Goal: Browse casually: Explore the website without a specific task or goal

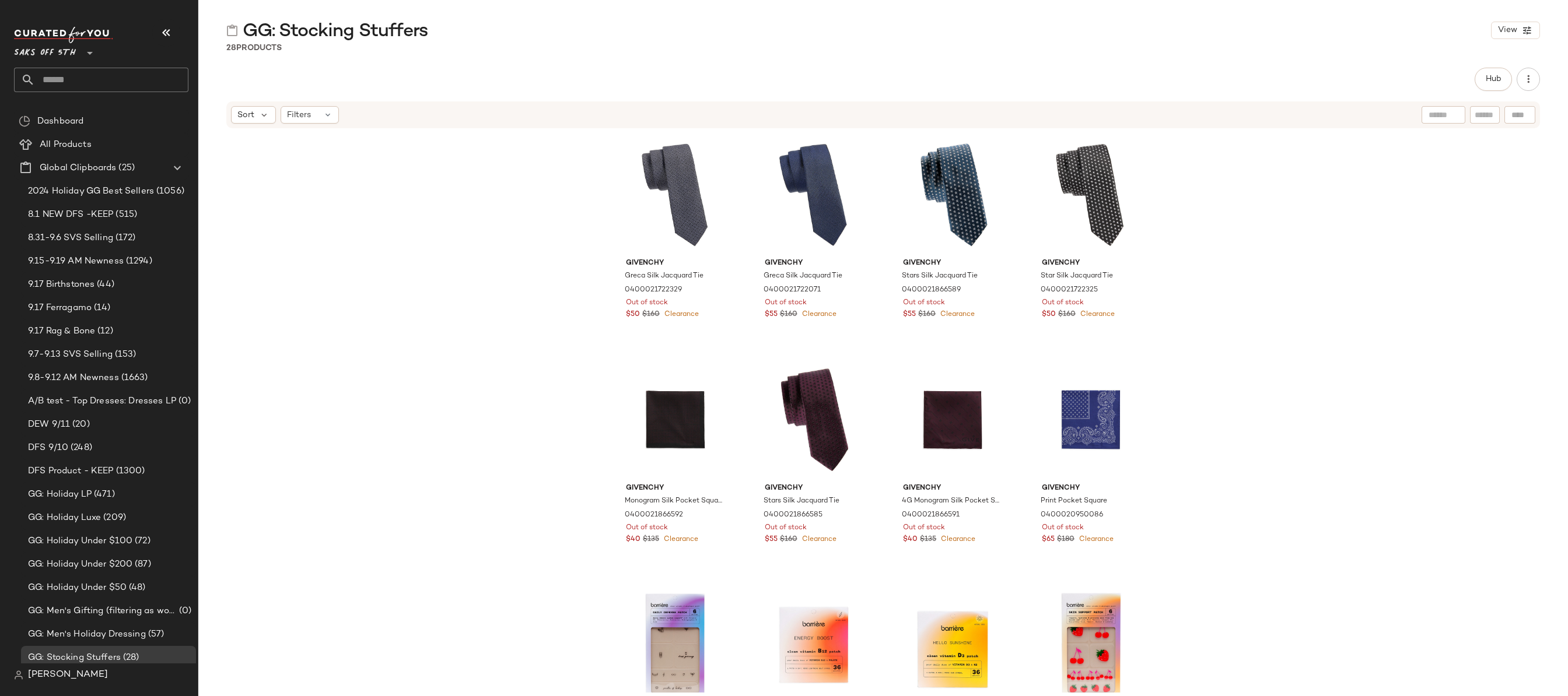
scroll to position [256, 0]
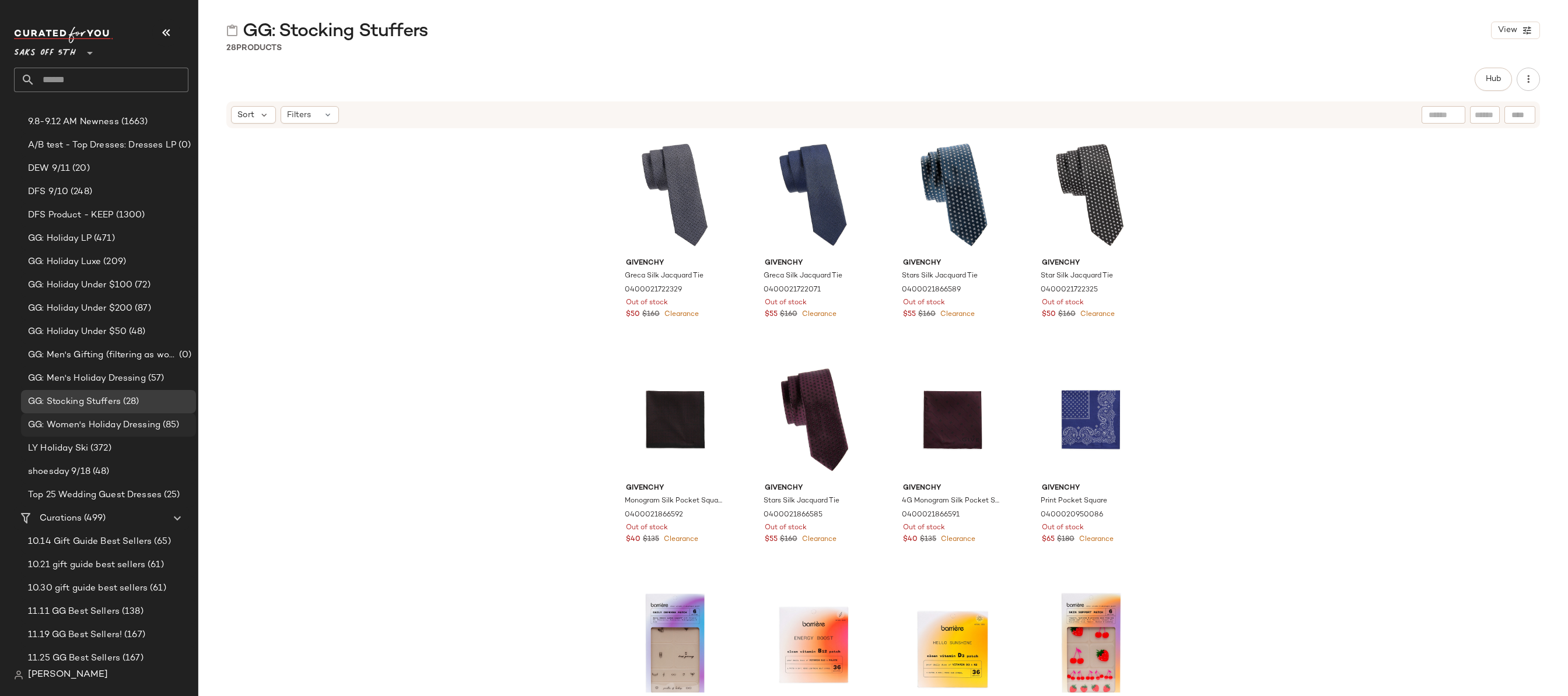
click at [67, 424] on span "GG: Women's Holiday Dressing" at bounding box center [94, 425] width 132 height 14
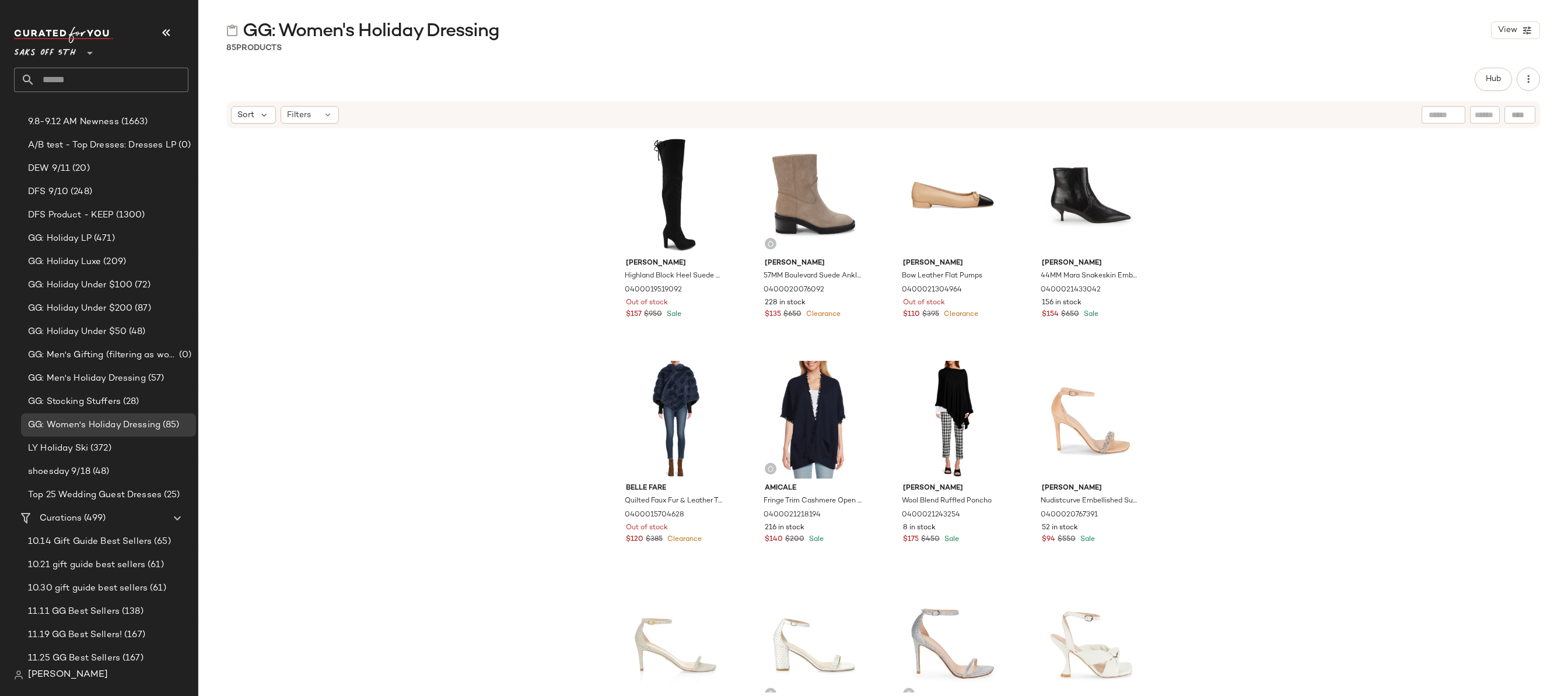
click at [569, 230] on div "[PERSON_NAME] Highland Block Heel Suede Over The Knee Boots 0400019519092 Out o…" at bounding box center [883, 411] width 1370 height 564
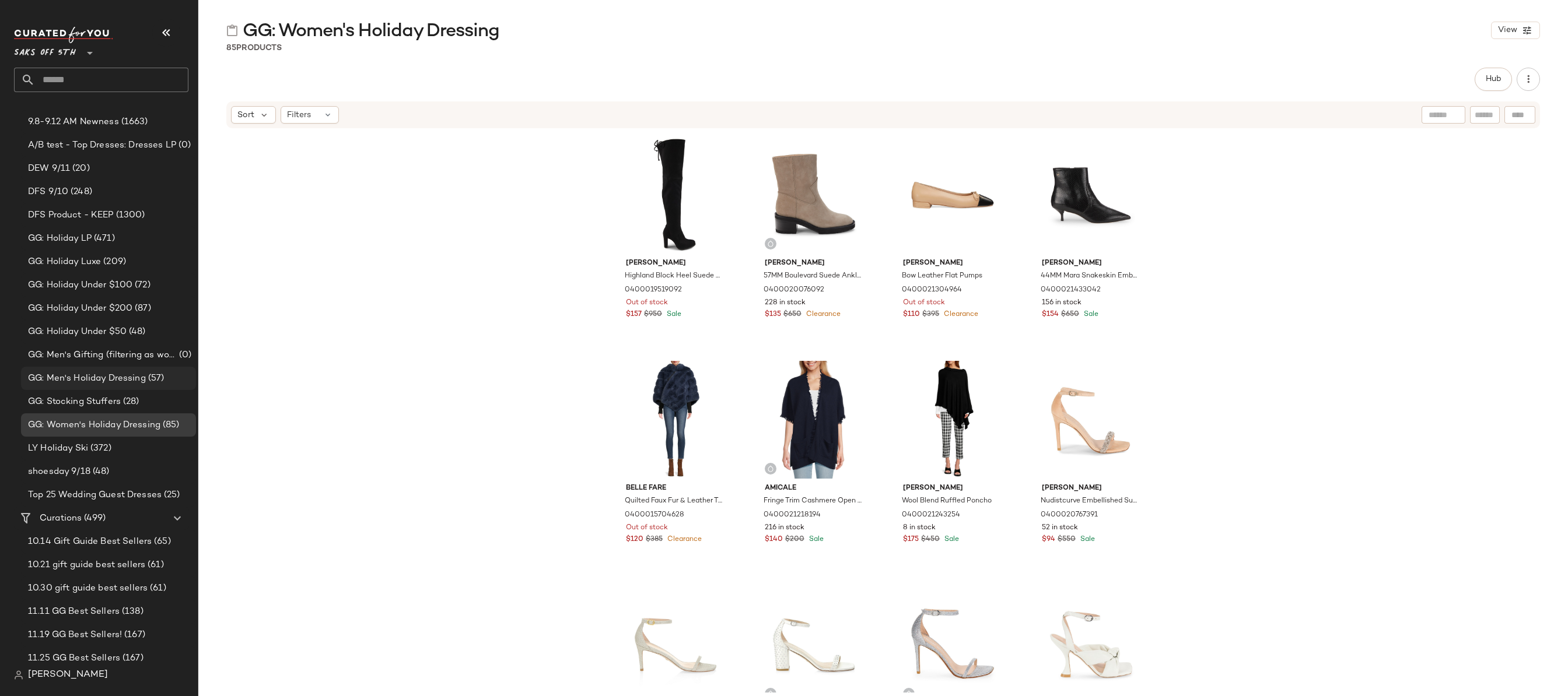
click at [80, 380] on span "GG: Men's Holiday Dressing" at bounding box center [87, 379] width 118 height 14
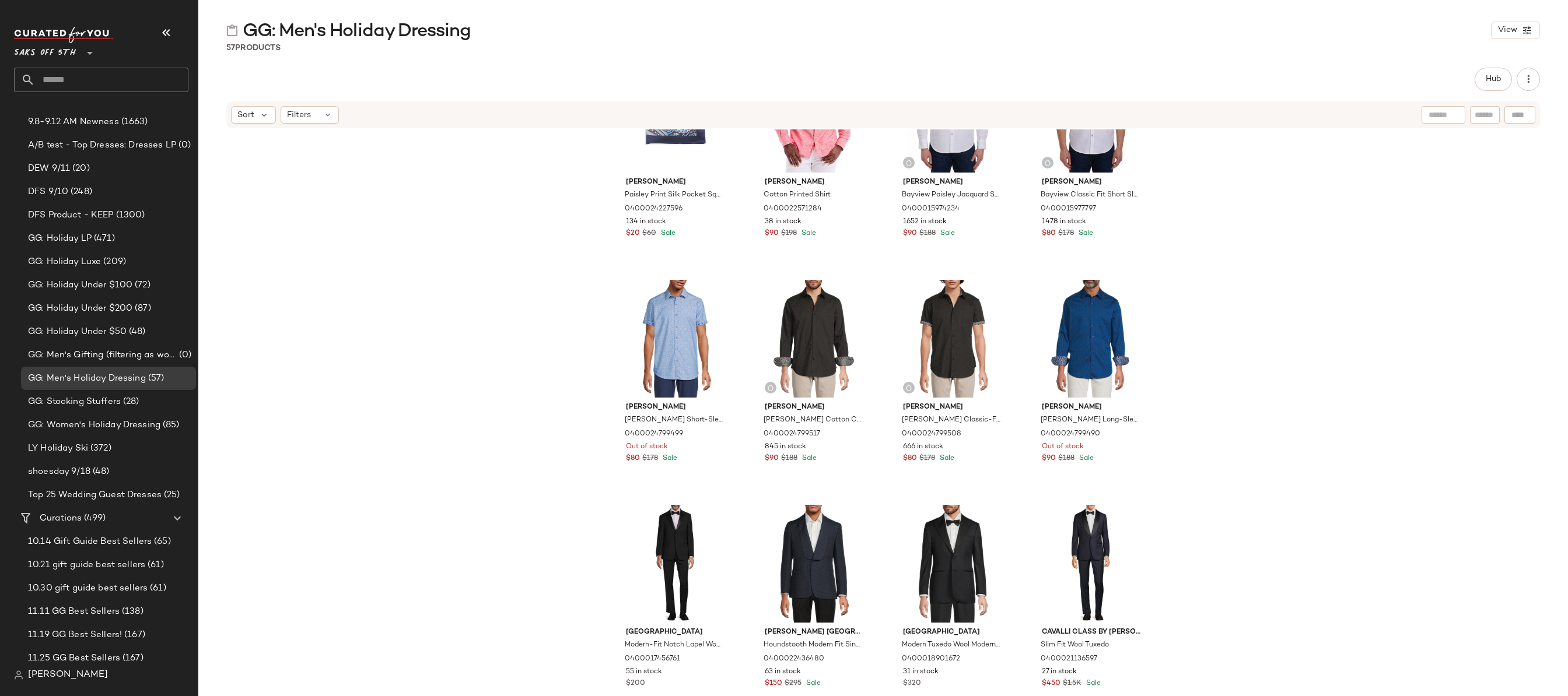
scroll to position [111, 0]
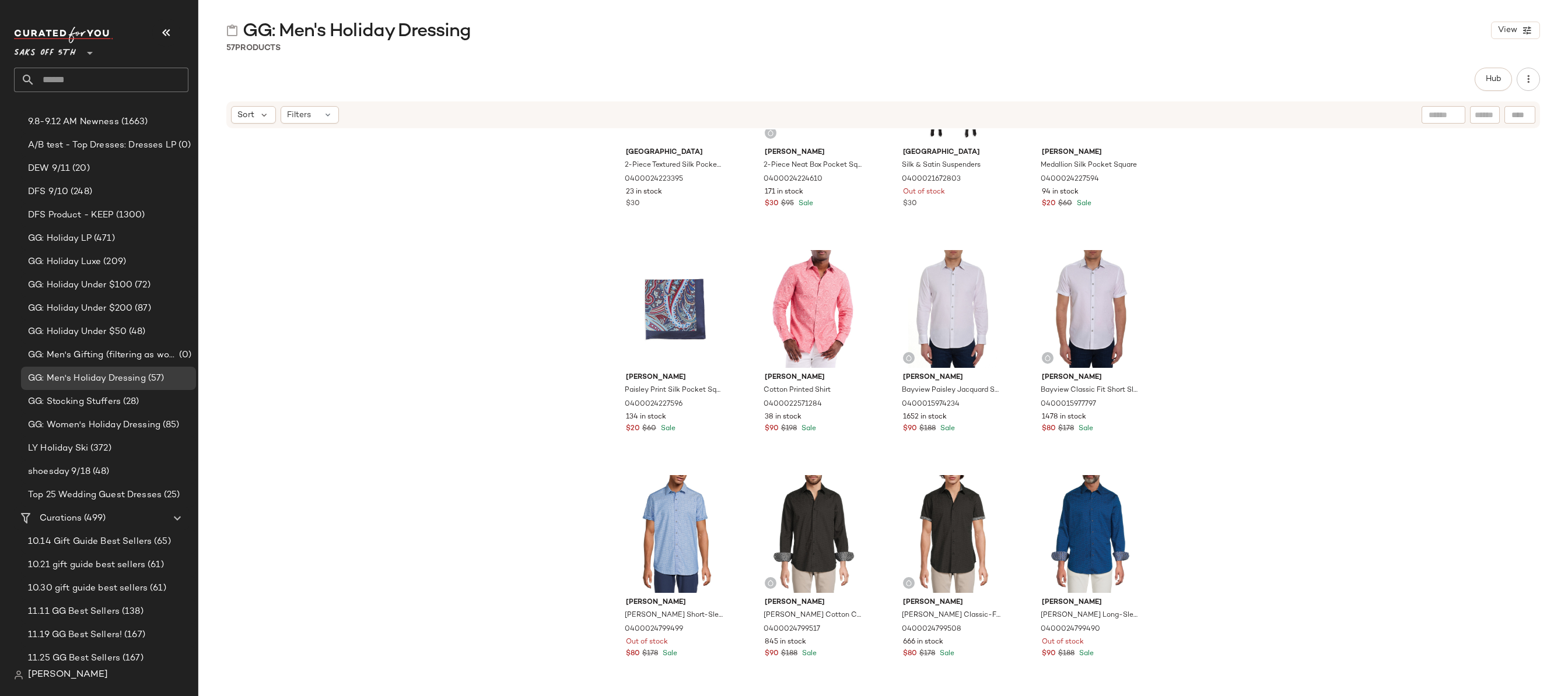
click at [540, 275] on div "Saks Fifth Avenue 2-Piece Textured Silk Pocket Square & Tie Set 0400024223395 2…" at bounding box center [883, 411] width 1370 height 564
click at [1213, 291] on div "Saks Fifth Avenue 2-Piece Textured Silk Pocket Square & Tie Set 0400024223395 2…" at bounding box center [883, 411] width 1370 height 564
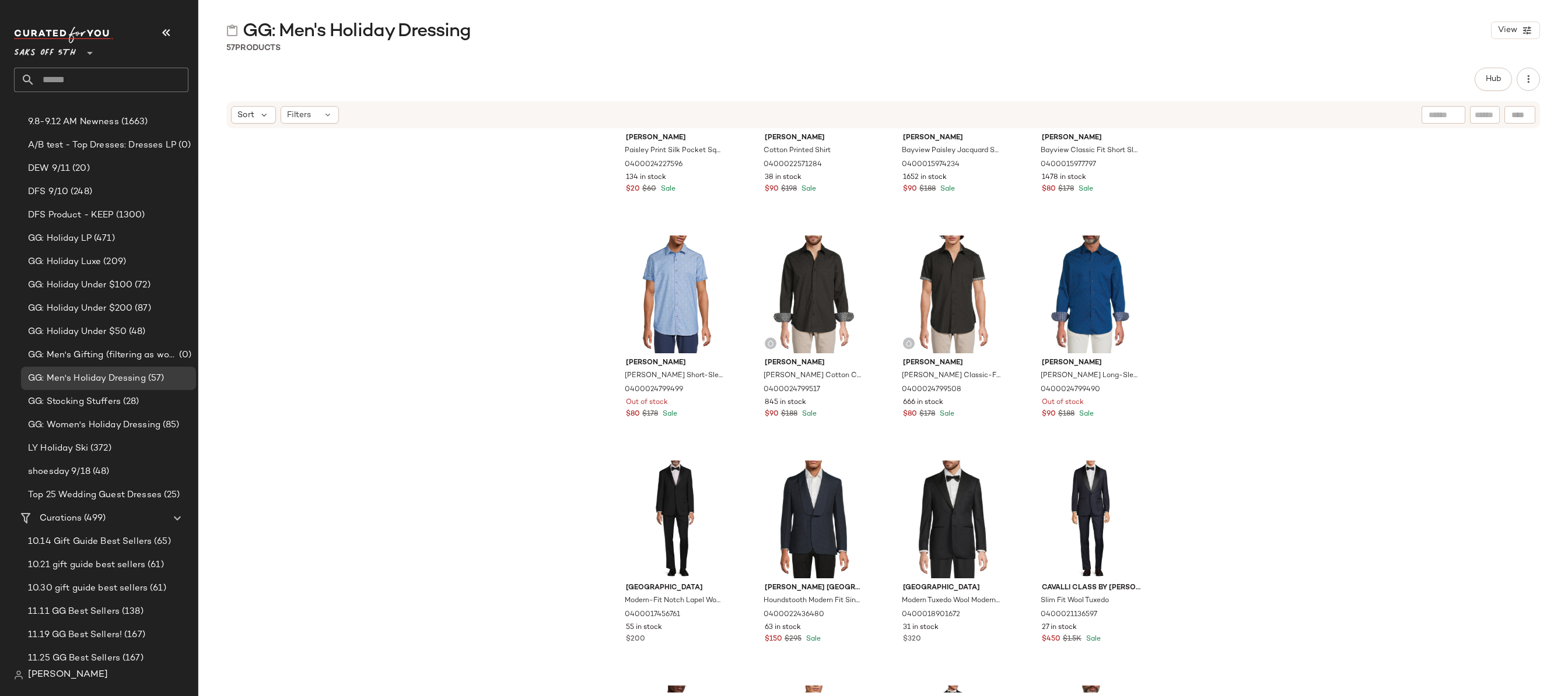
scroll to position [0, 0]
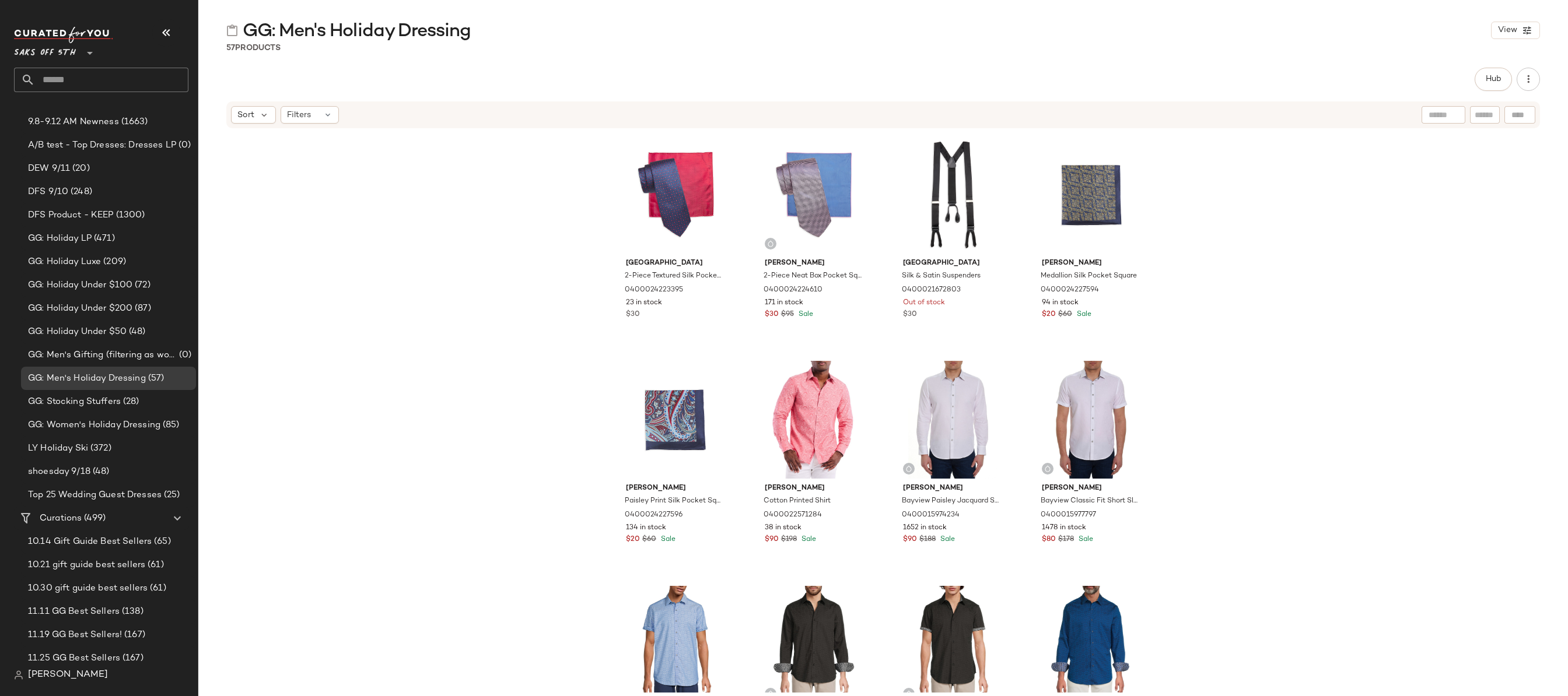
click at [420, 363] on div "Saks Fifth Avenue 2-Piece Textured Silk Pocket Square & Tie Set 0400024223395 2…" at bounding box center [883, 411] width 1370 height 564
click at [1255, 222] on div "Saks Fifth Avenue 2-Piece Textured Silk Pocket Square & Tie Set 0400024223395 2…" at bounding box center [883, 411] width 1370 height 564
click at [1310, 247] on div "Saks Fifth Avenue 2-Piece Textured Silk Pocket Square & Tie Set 0400024223395 2…" at bounding box center [883, 411] width 1370 height 564
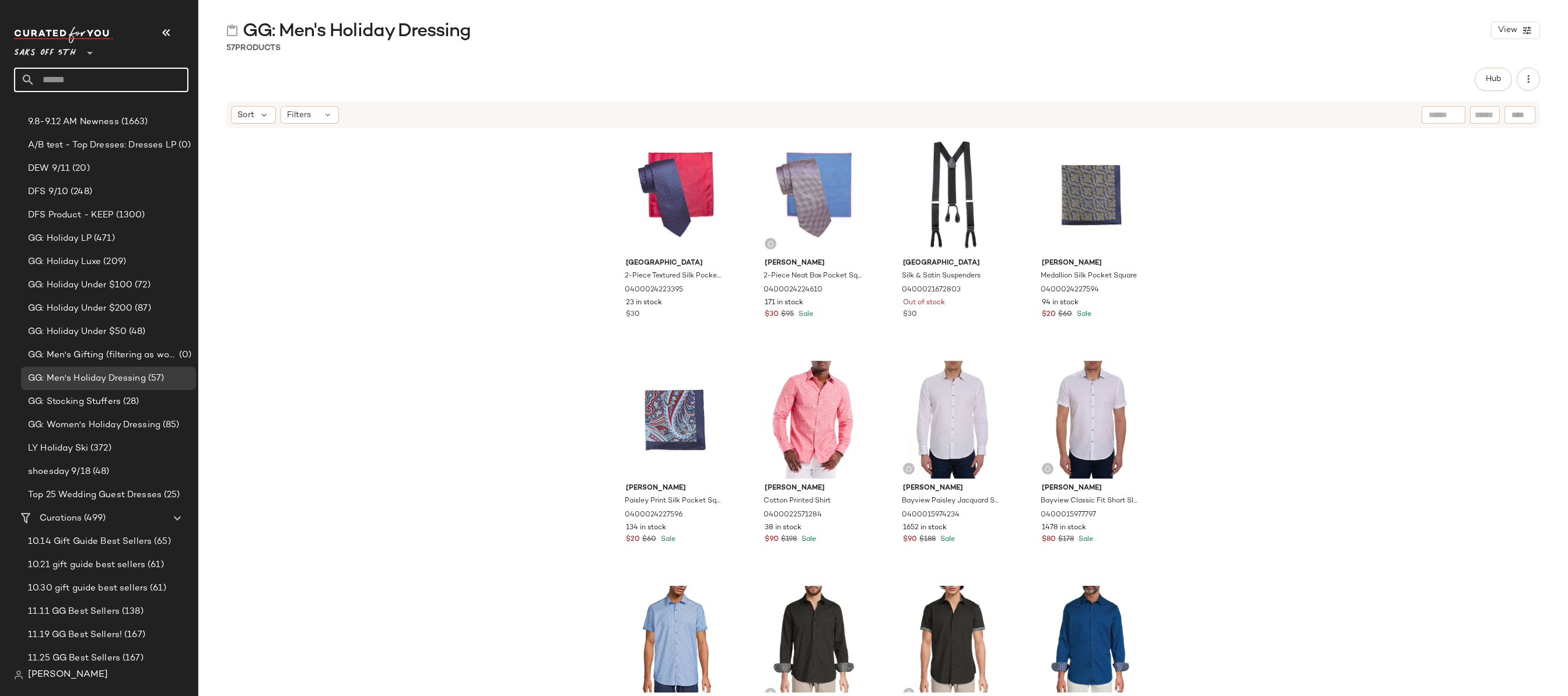
click at [99, 84] on input "text" at bounding box center [112, 80] width 154 height 24
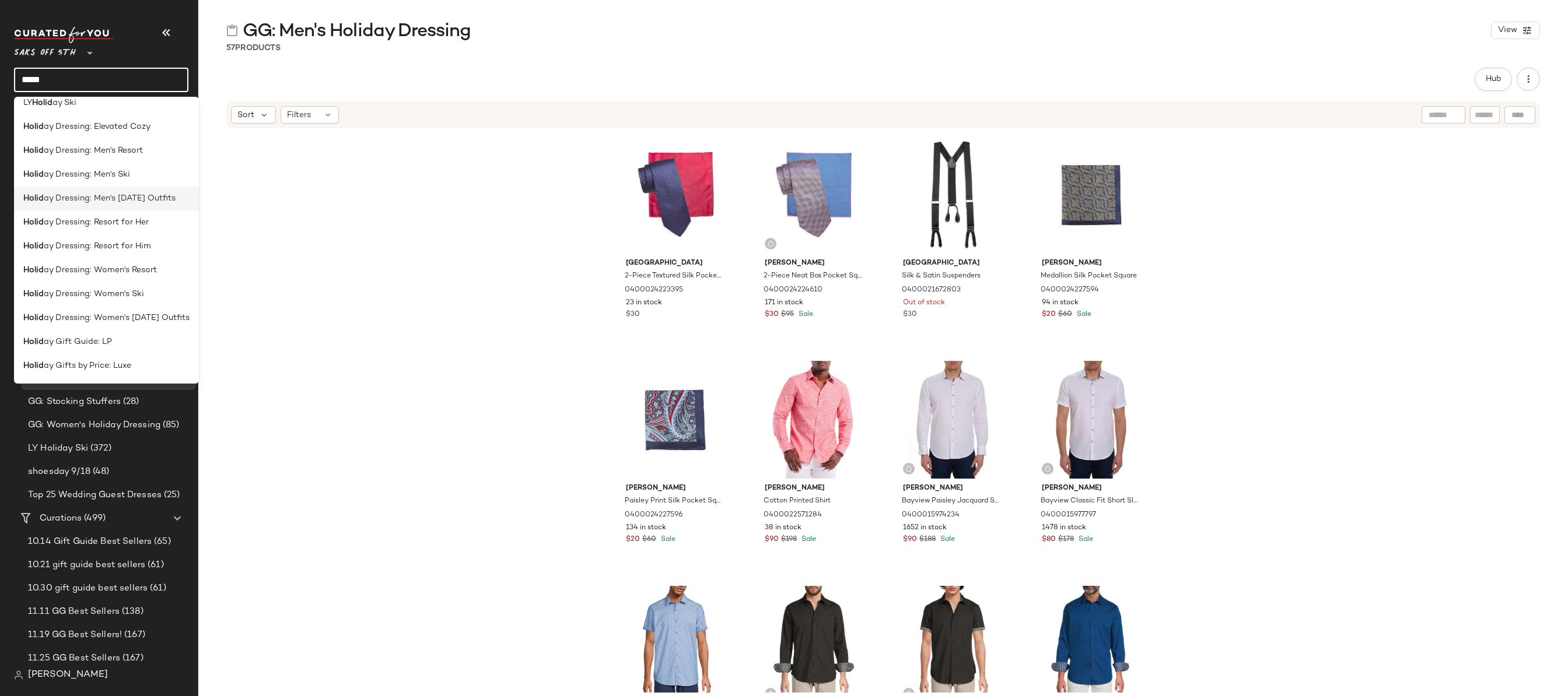
scroll to position [207, 0]
type input "*****"
click at [119, 310] on span "ay Dressing: Women's [DATE] Outfits" at bounding box center [116, 312] width 146 height 12
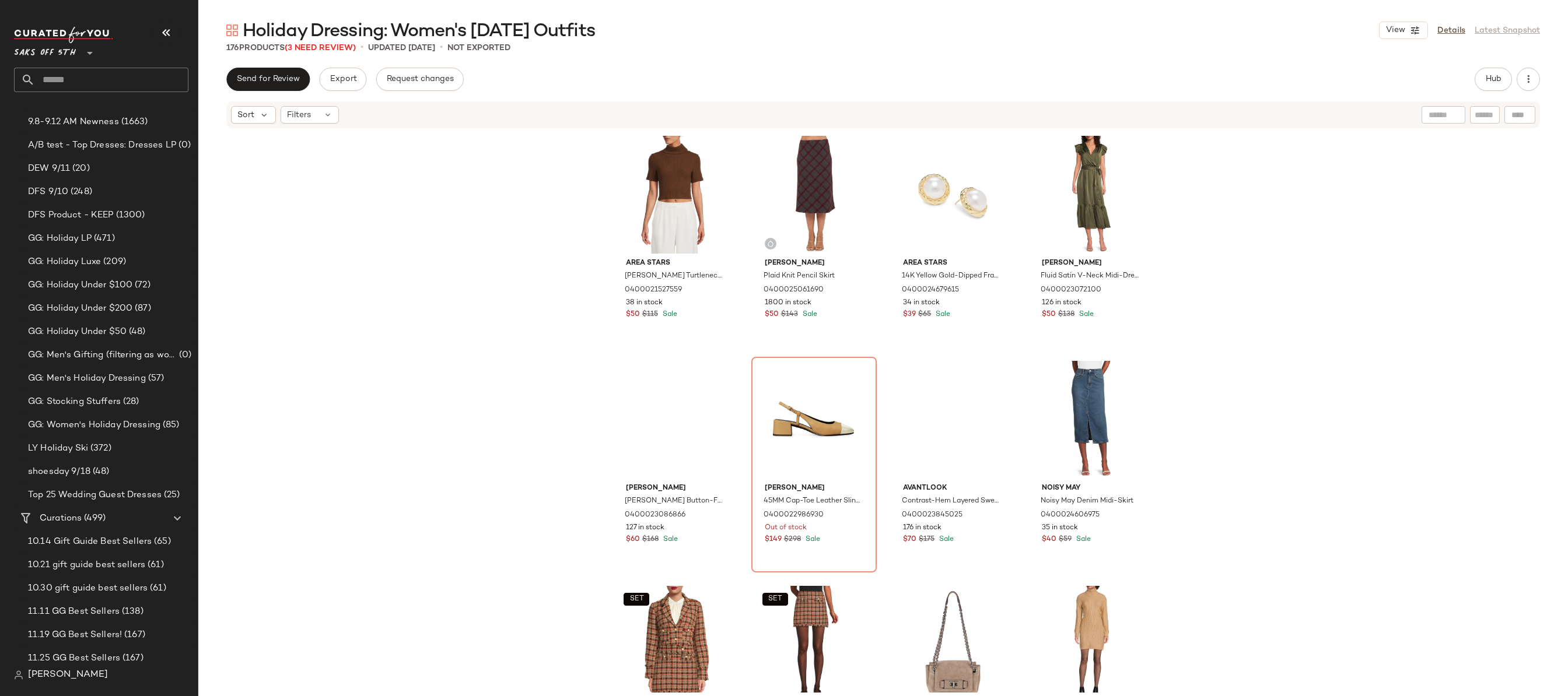
click at [451, 243] on div "Area Stars [PERSON_NAME] Turtleneck Crop Top 0400021527559 38 in stock $50 $115…" at bounding box center [883, 411] width 1370 height 564
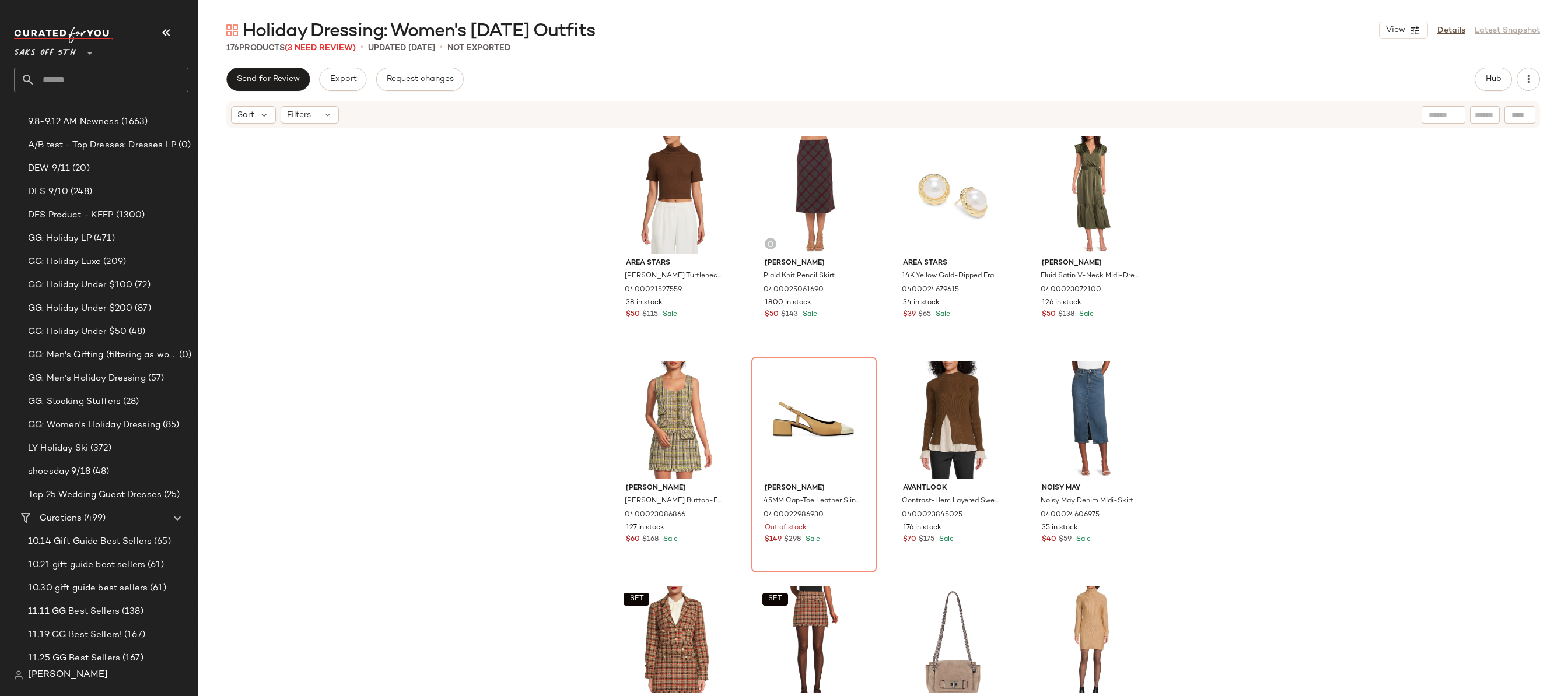
click at [558, 192] on div "Area Stars [PERSON_NAME] Turtleneck Crop Top 0400021527559 38 in stock $50 $115…" at bounding box center [883, 411] width 1370 height 564
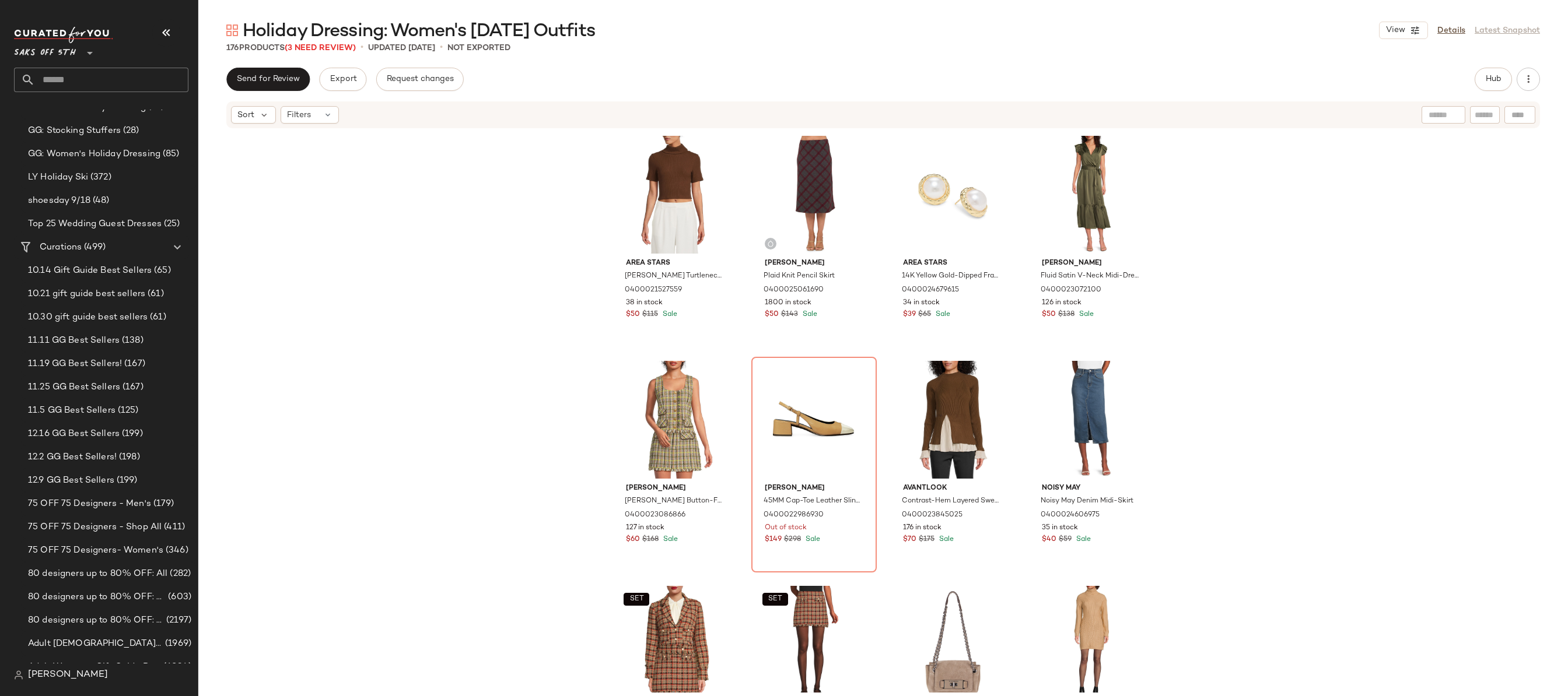
click at [328, 309] on div "Area Stars [PERSON_NAME] Turtleneck Crop Top 0400021527559 38 in stock $50 $115…" at bounding box center [883, 411] width 1370 height 564
click at [1271, 268] on div "Area Stars [PERSON_NAME] Turtleneck Crop Top 0400021527559 38 in stock $50 $115…" at bounding box center [883, 411] width 1370 height 564
click at [1202, 265] on div "Area Stars [PERSON_NAME] Turtleneck Crop Top 0400021527559 38 in stock $50 $115…" at bounding box center [883, 411] width 1370 height 564
click at [1224, 248] on div "Area Stars [PERSON_NAME] Turtleneck Crop Top 0400021527559 38 in stock $50 $115…" at bounding box center [883, 411] width 1370 height 564
click at [1199, 193] on div "Area Stars [PERSON_NAME] Turtleneck Crop Top 0400021527559 38 in stock $50 $115…" at bounding box center [883, 411] width 1370 height 564
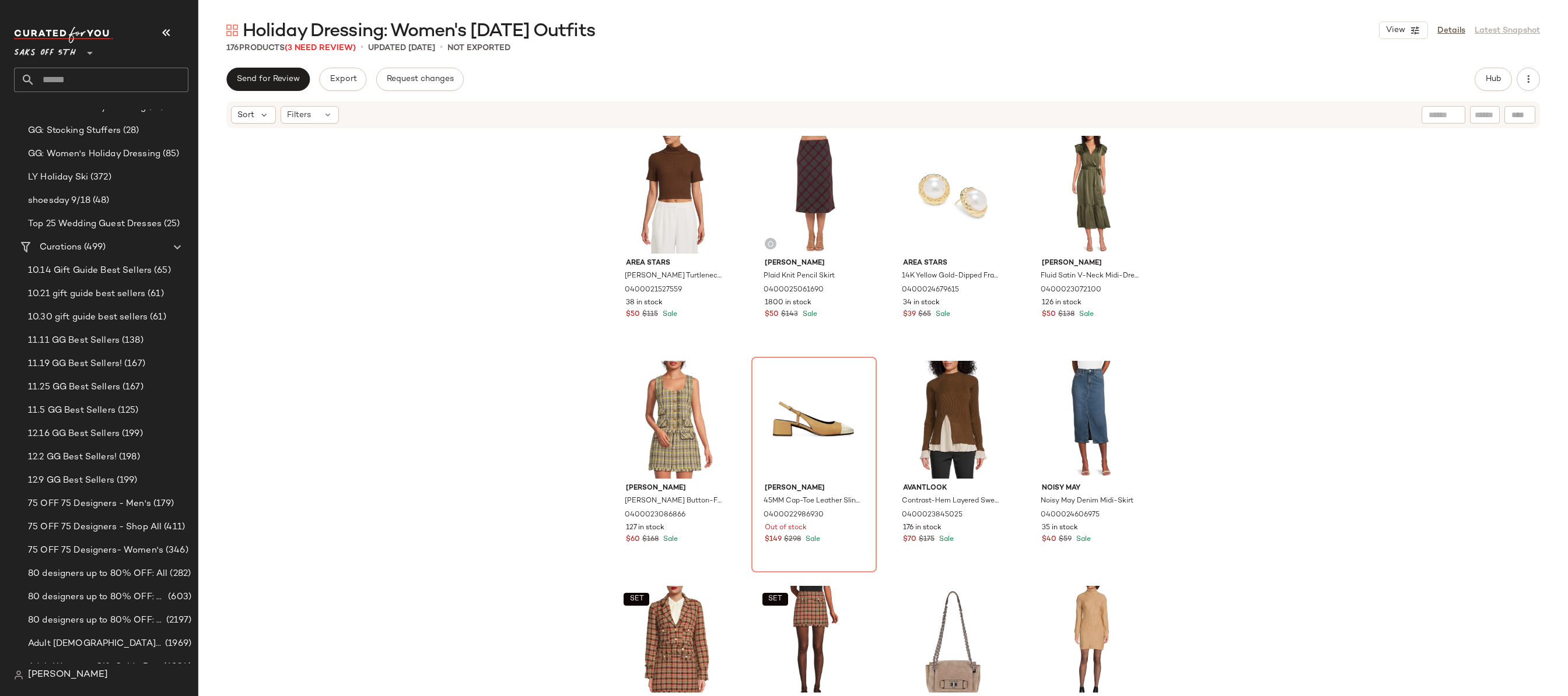
click at [1201, 191] on div "Area Stars [PERSON_NAME] Turtleneck Crop Top 0400021527559 38 in stock $50 $115…" at bounding box center [883, 411] width 1370 height 564
